Goal: Navigation & Orientation: Find specific page/section

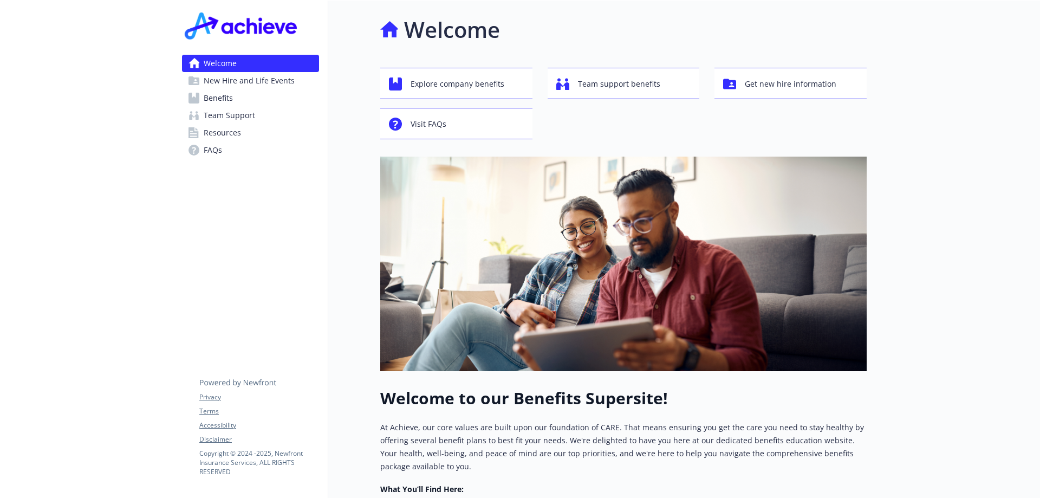
click at [230, 98] on span "Benefits" at bounding box center [218, 97] width 29 height 17
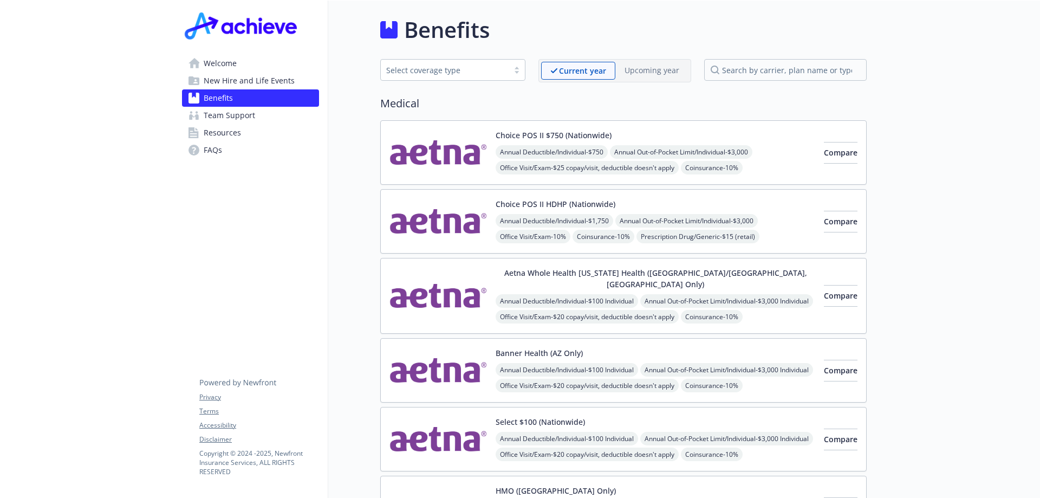
click at [222, 69] on span "Welcome" at bounding box center [220, 63] width 33 height 17
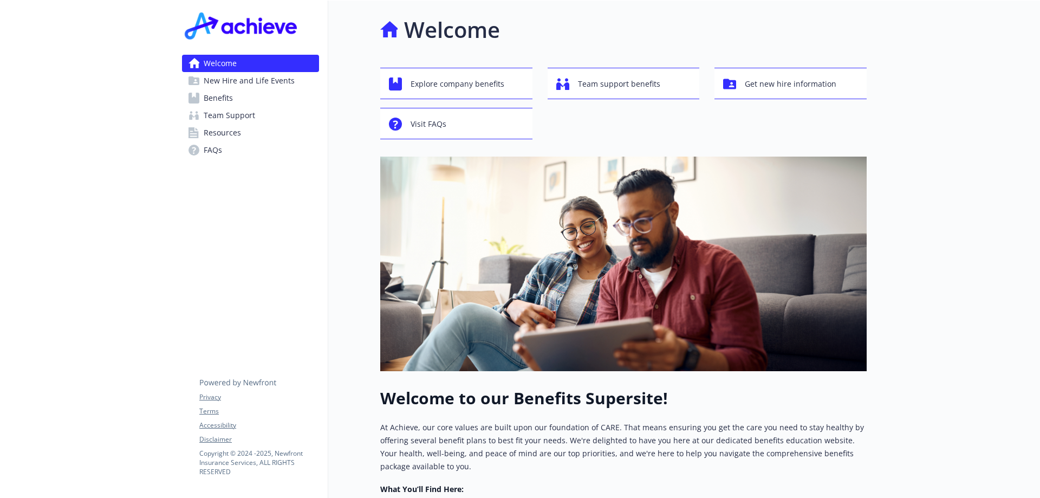
scroll to position [284, 0]
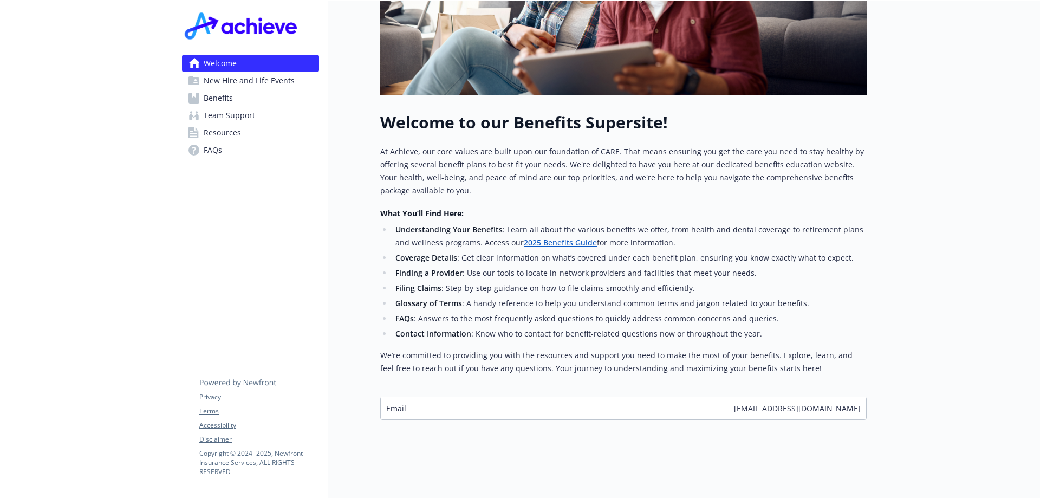
click at [228, 129] on span "Resources" at bounding box center [222, 132] width 37 height 17
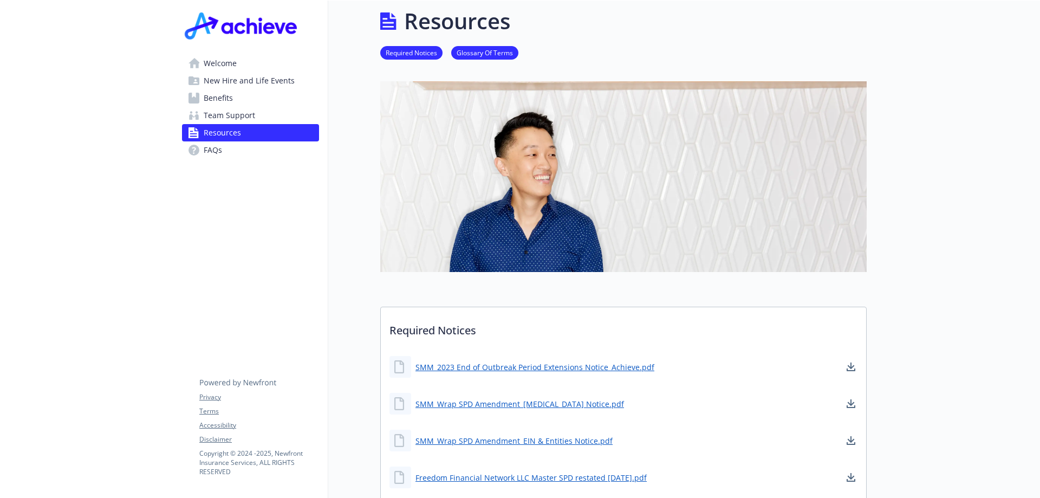
scroll to position [284, 0]
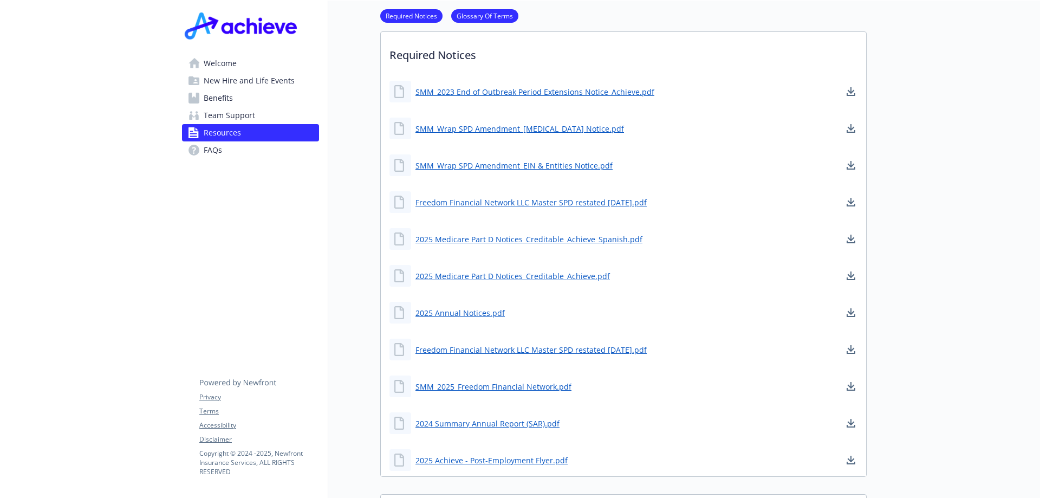
click at [227, 108] on span "Team Support" at bounding box center [229, 115] width 51 height 17
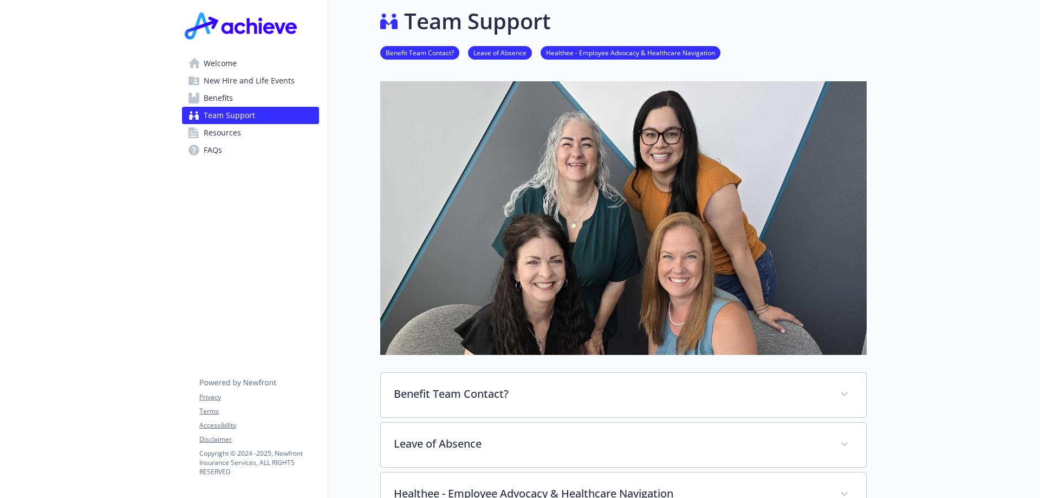
scroll to position [250, 0]
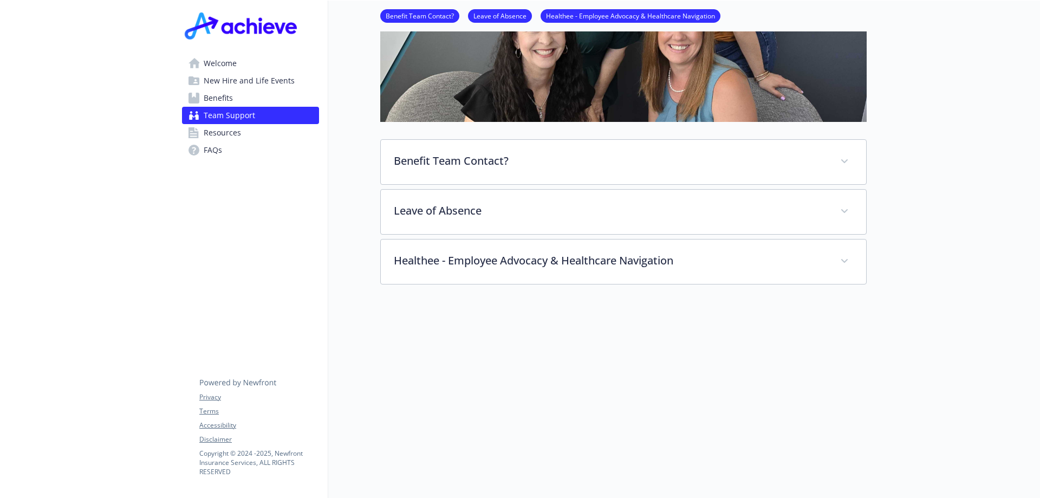
click at [221, 99] on span "Benefits" at bounding box center [218, 97] width 29 height 17
